Goal: Task Accomplishment & Management: Manage account settings

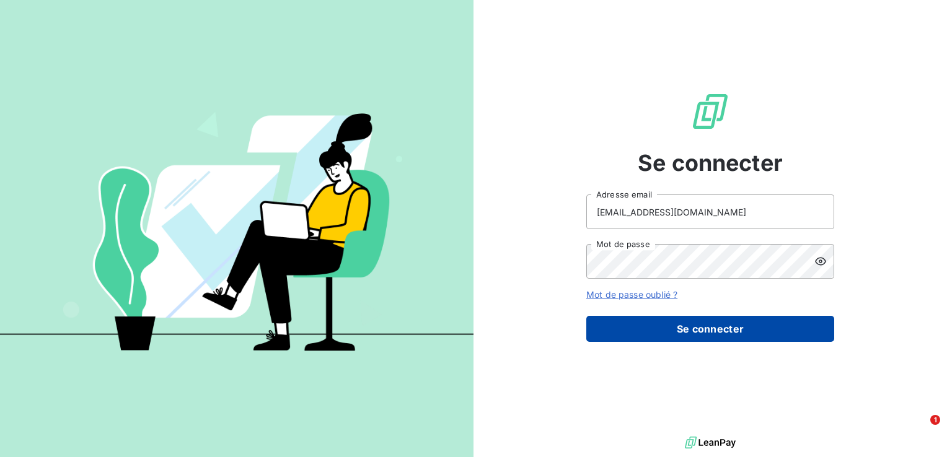
click at [699, 331] on button "Se connecter" at bounding box center [710, 329] width 248 height 26
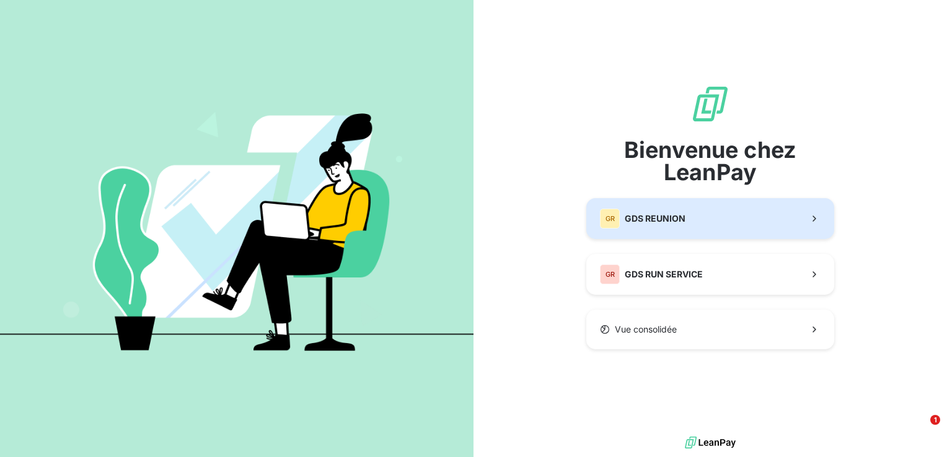
click at [672, 223] on span "GDS REUNION" at bounding box center [655, 219] width 61 height 12
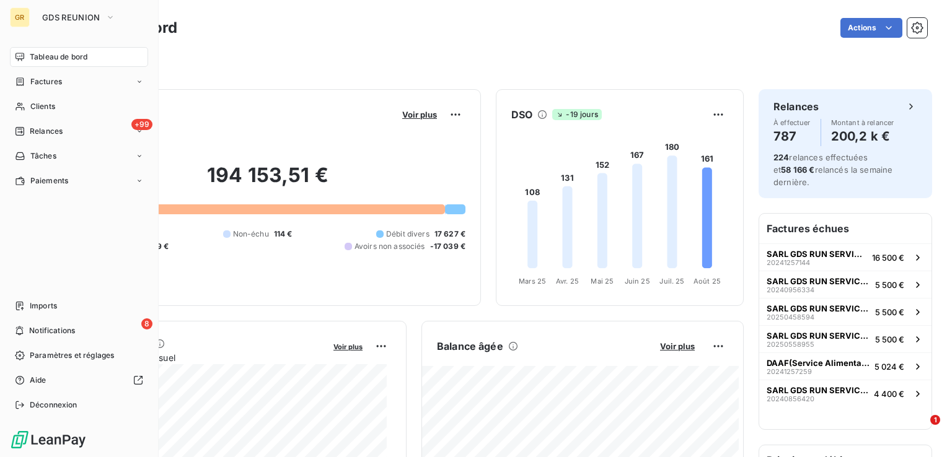
click at [25, 55] on div "Tableau de bord" at bounding box center [79, 57] width 138 height 20
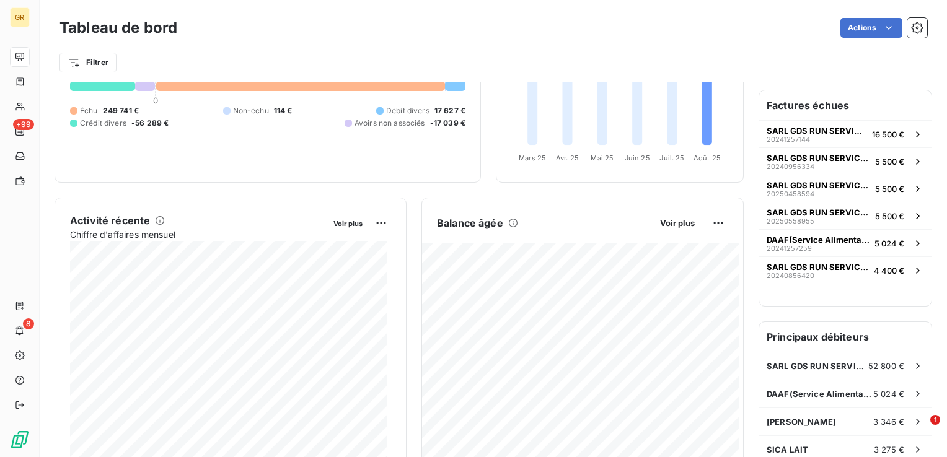
scroll to position [186, 0]
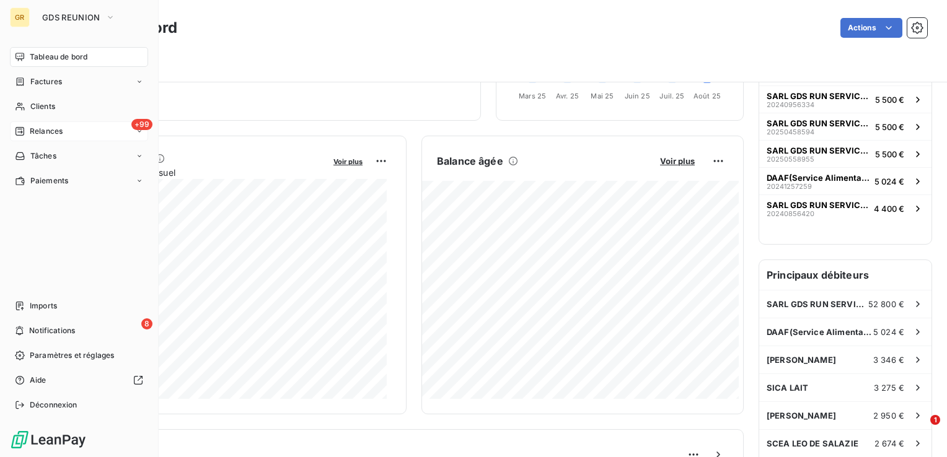
click at [44, 130] on span "Relances" at bounding box center [46, 131] width 33 height 11
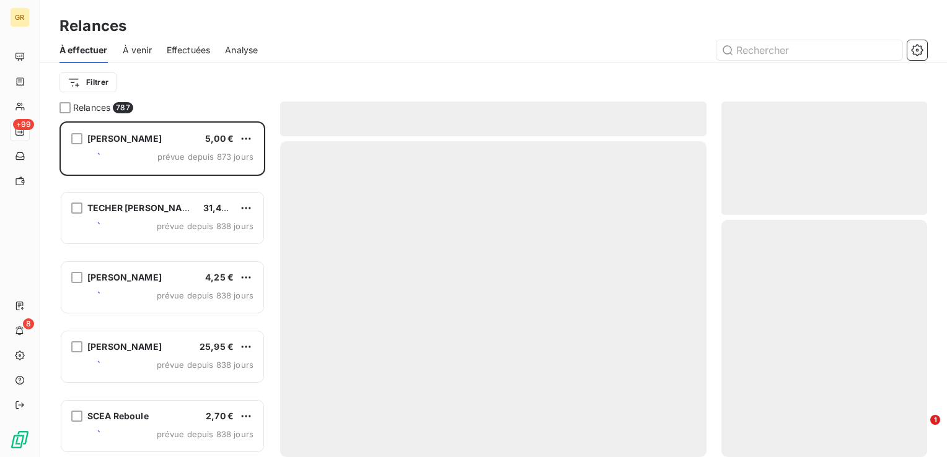
scroll to position [327, 196]
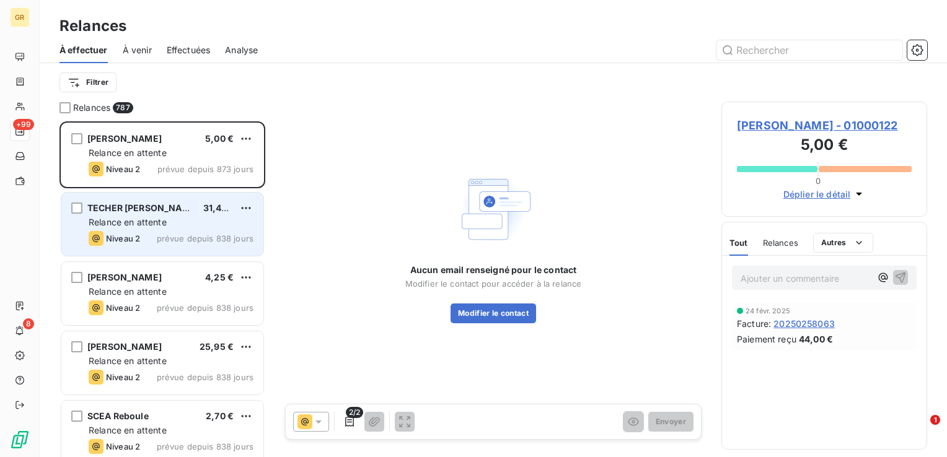
click at [167, 207] on span "TECHER François Expédit" at bounding box center [143, 208] width 112 height 11
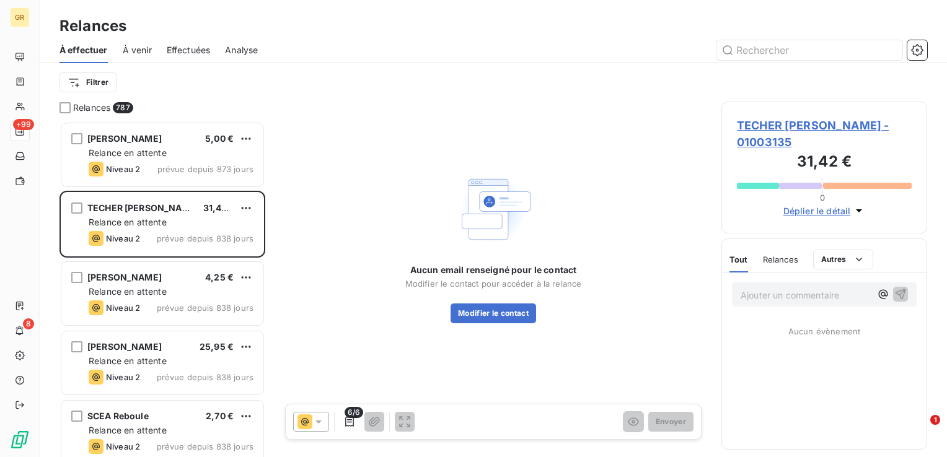
click at [833, 208] on span "Déplier le détail" at bounding box center [817, 210] width 68 height 13
